Goal: Find specific page/section: Locate a particular part of the current website

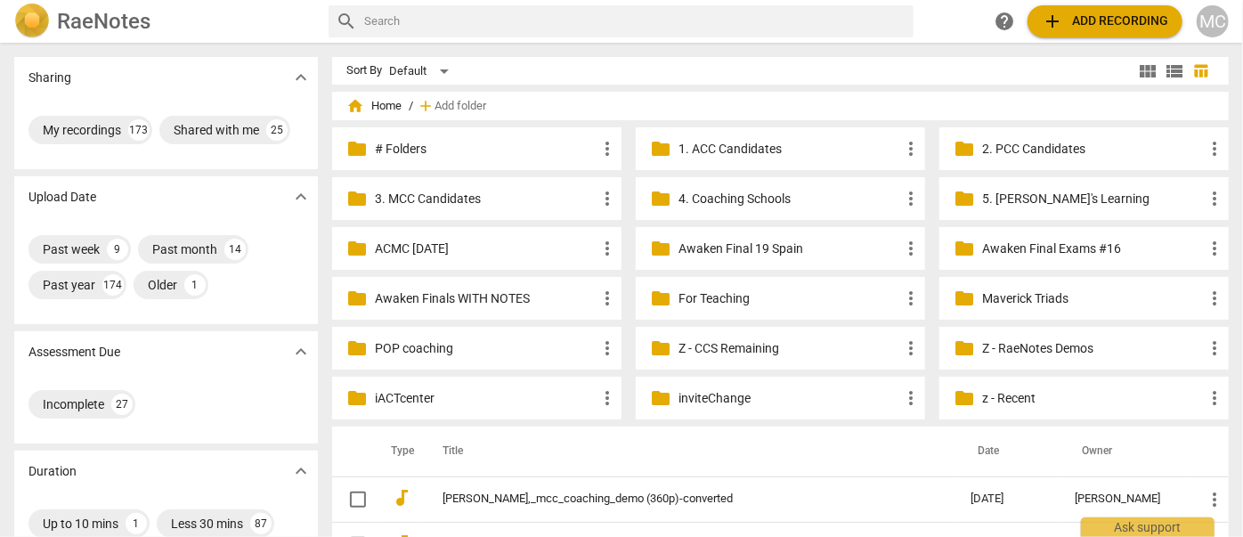
click at [470, 17] on input "text" at bounding box center [635, 21] width 542 height 28
type input "ruby"
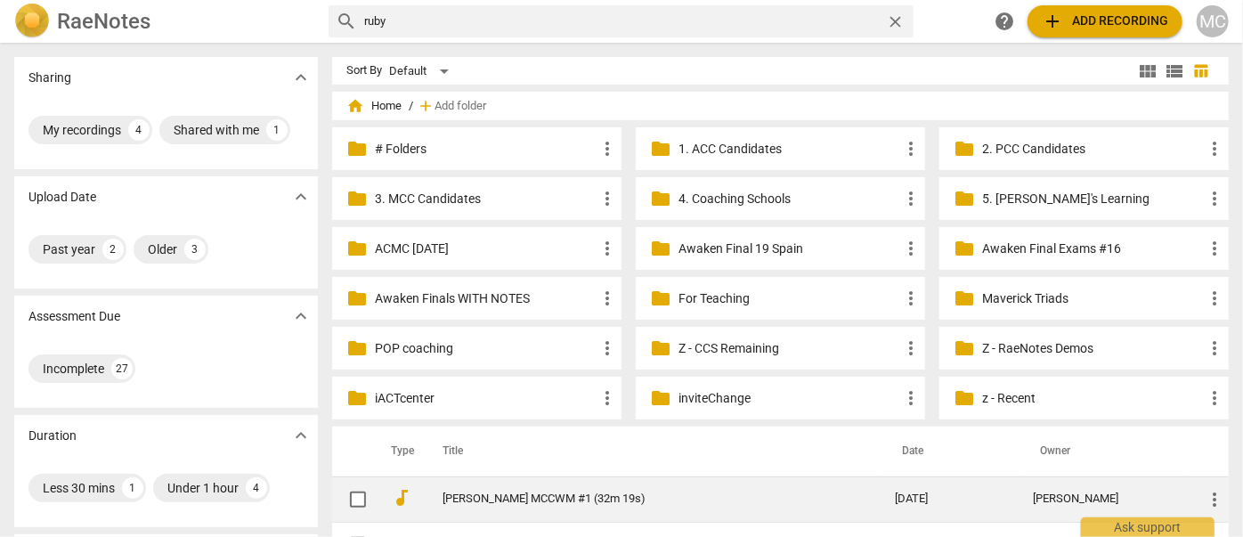
click at [527, 498] on link "[PERSON_NAME] MCCWM #1 (32m 19s)" at bounding box center [637, 498] width 388 height 13
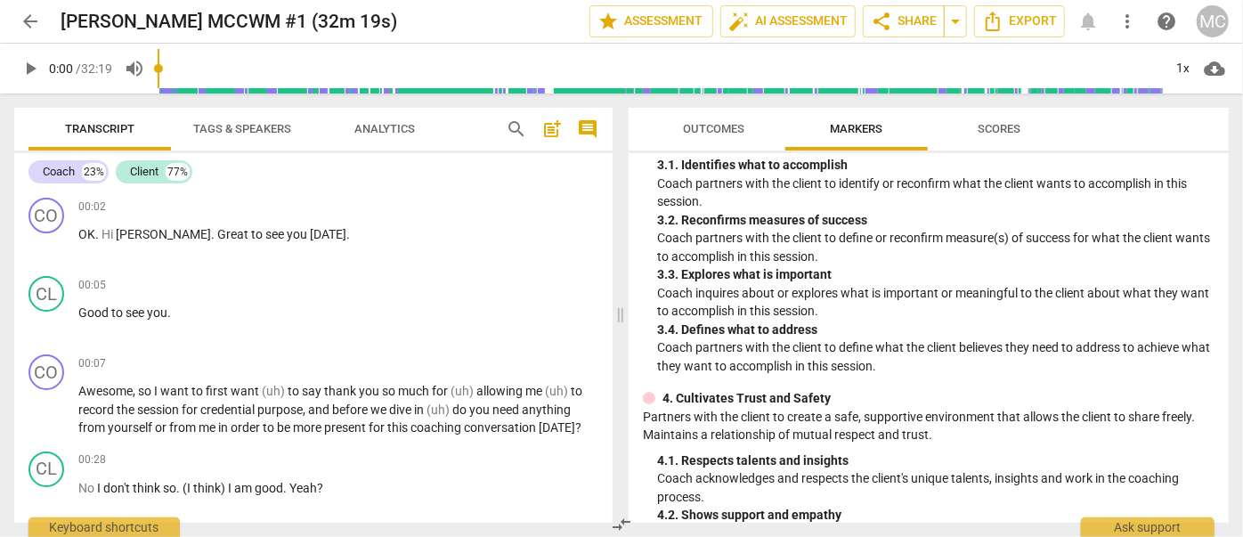
click at [20, 20] on span "arrow_back" at bounding box center [30, 21] width 21 height 21
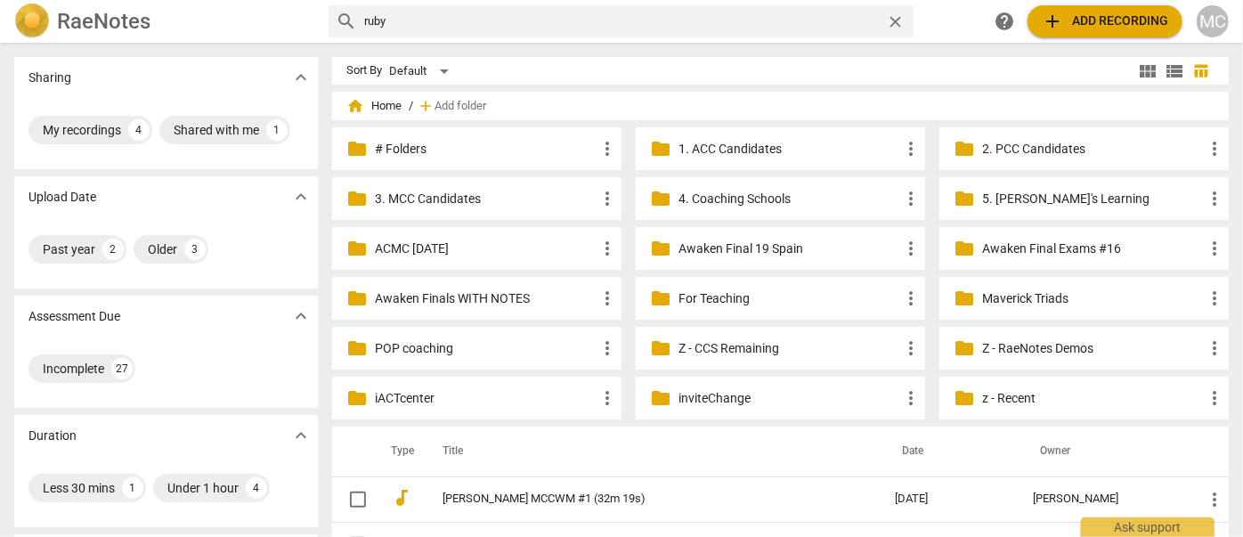
click at [895, 21] on span "close" at bounding box center [895, 21] width 19 height 19
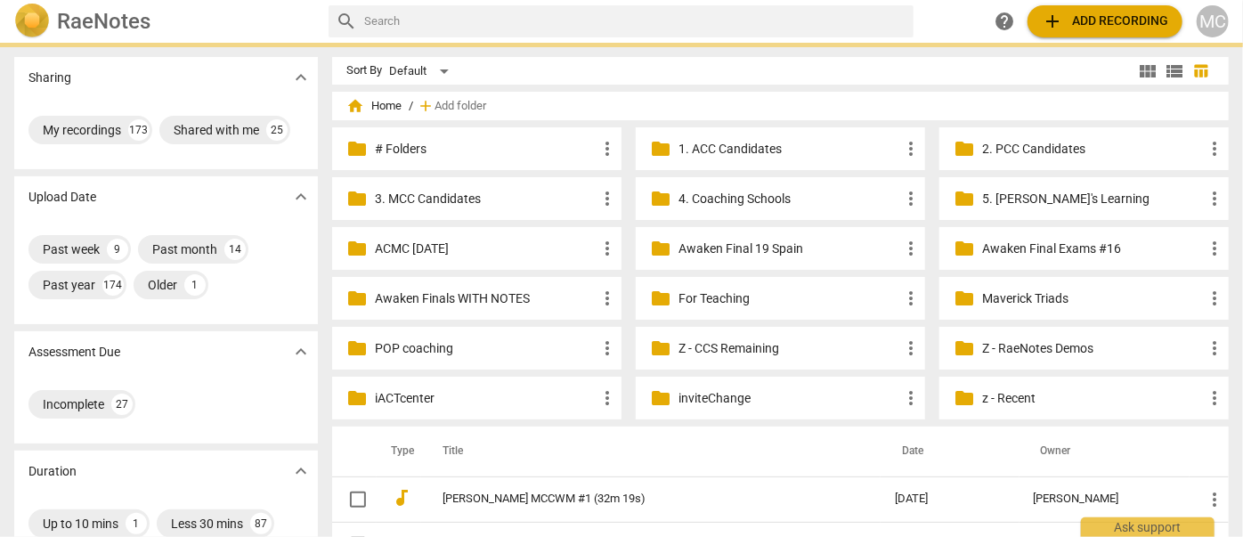
click at [102, 19] on h2 "RaeNotes" at bounding box center [103, 21] width 93 height 25
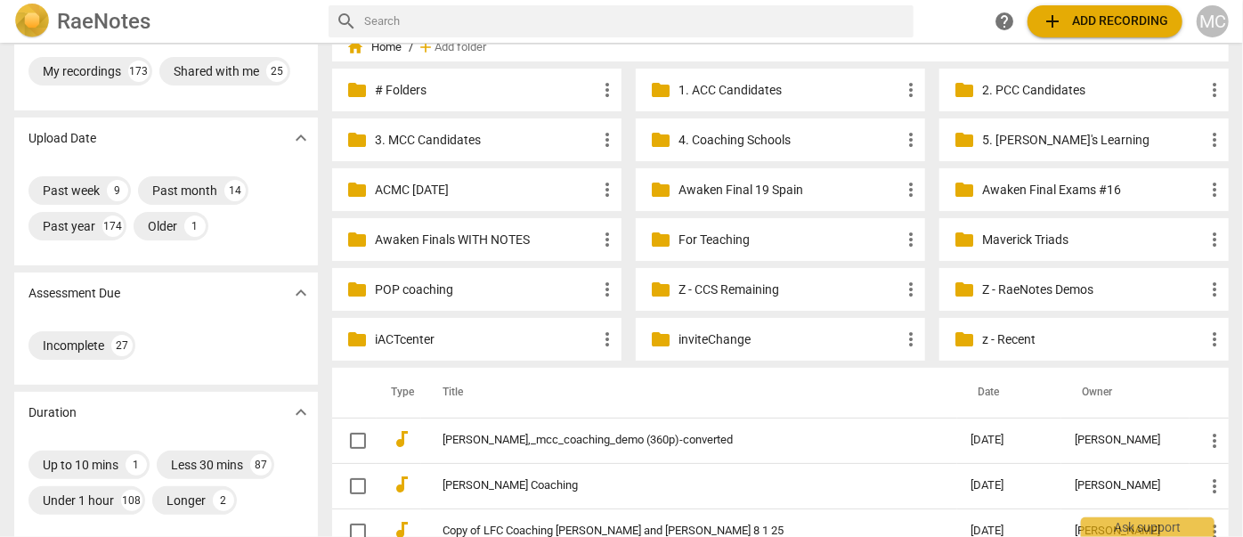
scroll to position [161, 0]
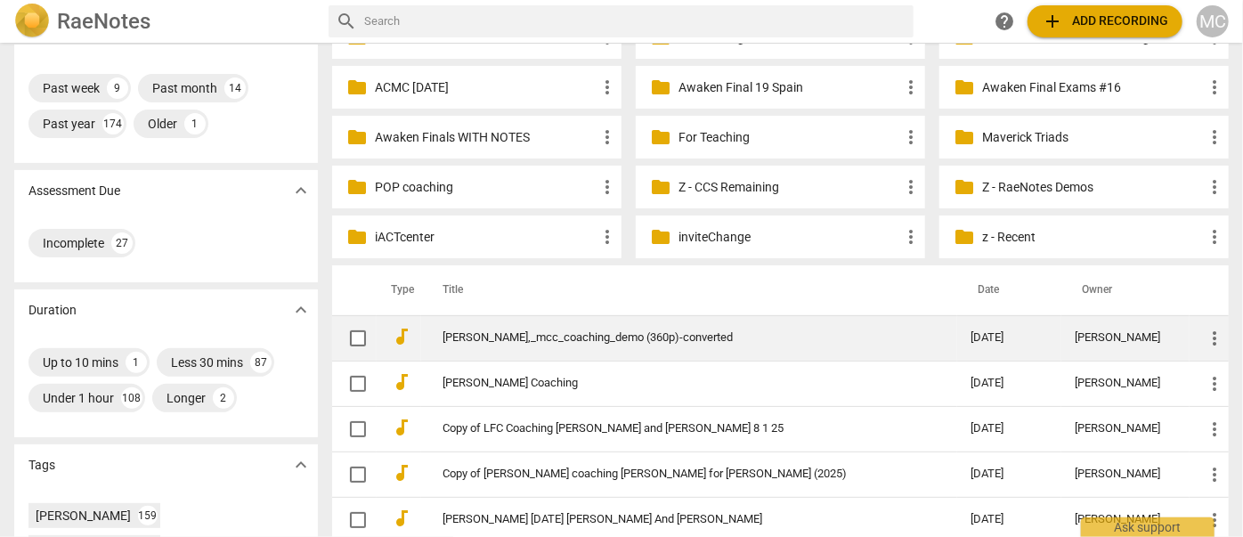
click at [536, 340] on link "[PERSON_NAME],_mcc_coaching_demo (360p)-converted" at bounding box center [675, 337] width 465 height 13
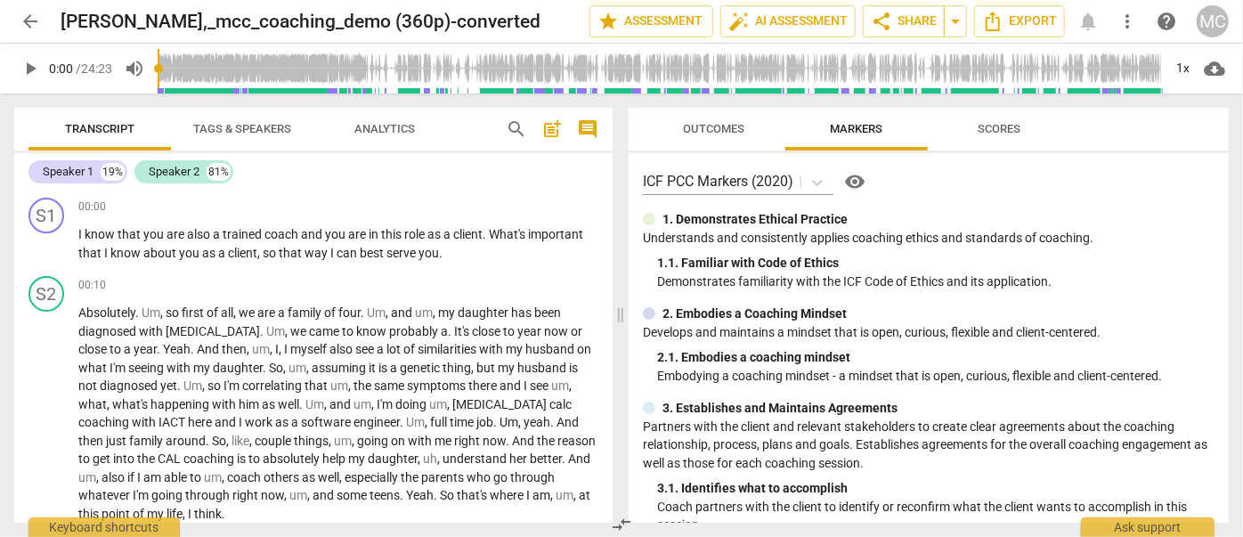
drag, startPoint x: 332, startPoint y: 422, endPoint x: 313, endPoint y: 120, distance: 302.5
click at [371, 129] on span "Analytics" at bounding box center [384, 128] width 61 height 13
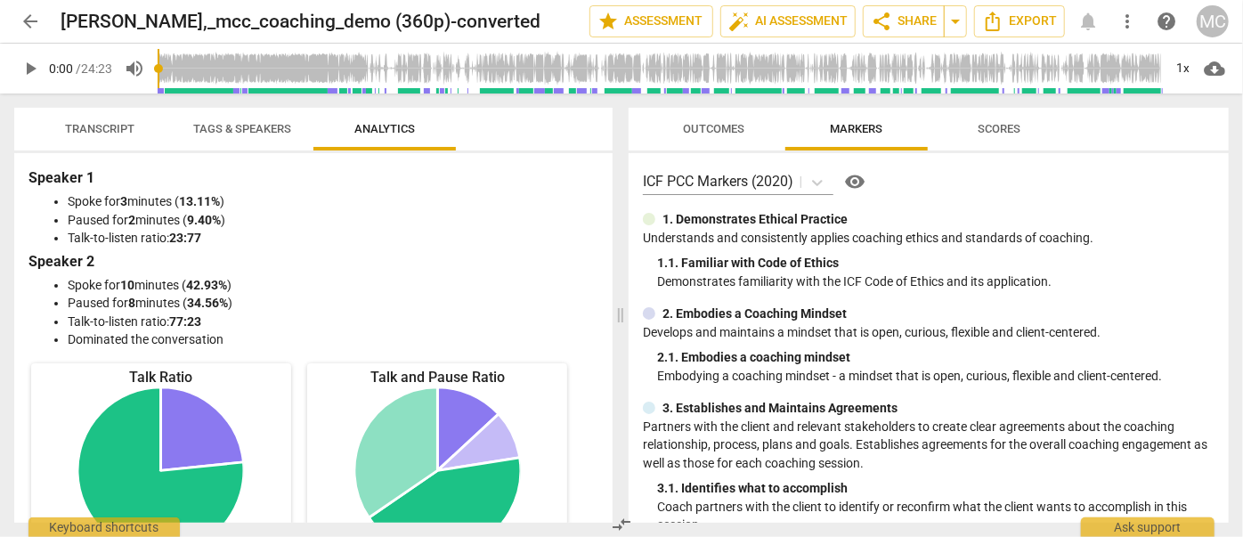
click at [258, 125] on span "Tags & Speakers" at bounding box center [242, 128] width 98 height 13
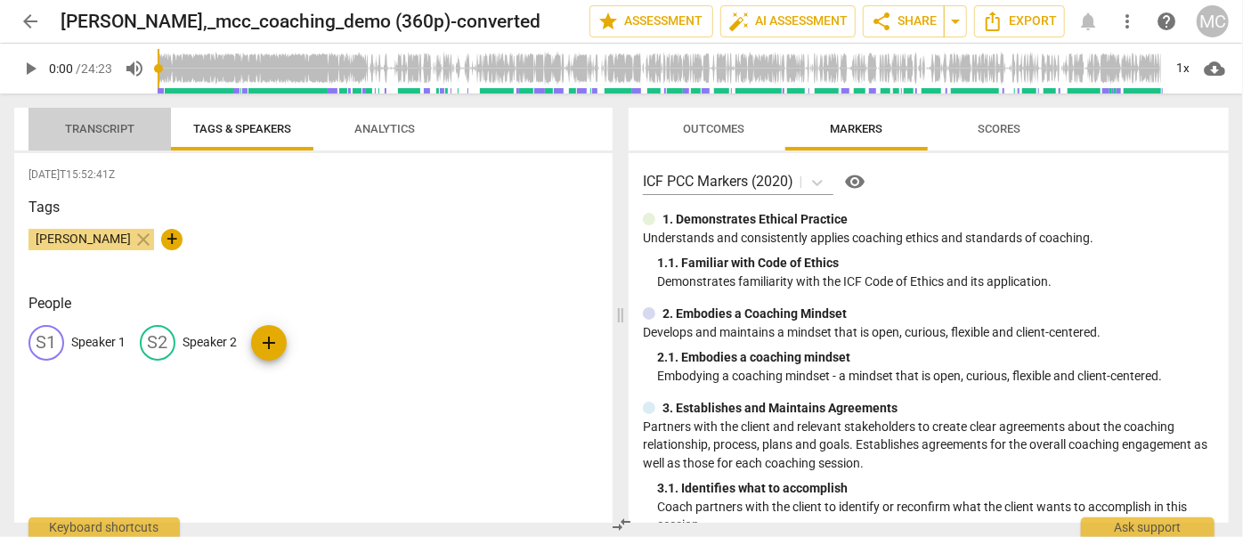
click at [118, 120] on span "Transcript" at bounding box center [100, 130] width 112 height 24
